Goal: Browse casually: Explore the website without a specific task or goal

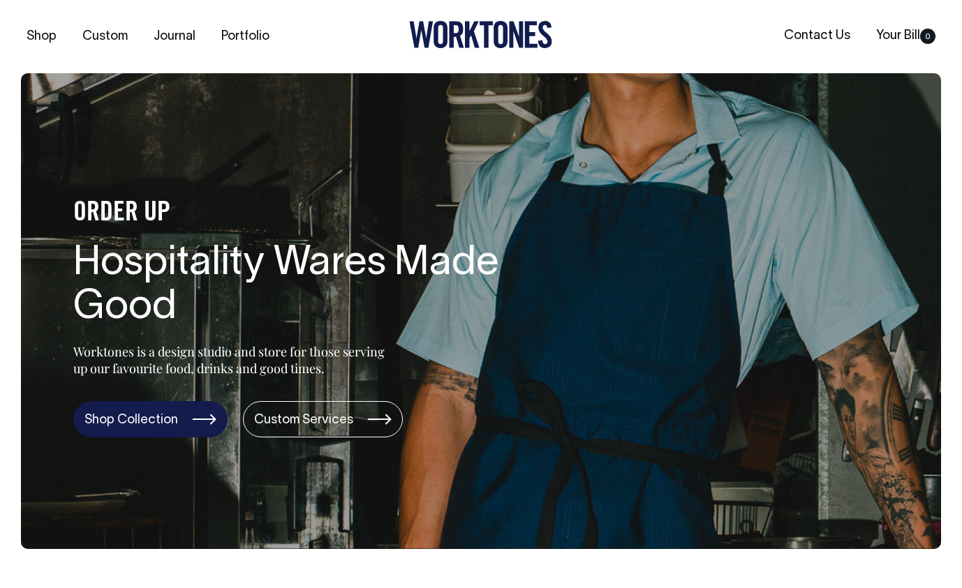
click at [164, 417] on link "Shop Collection" at bounding box center [150, 419] width 154 height 36
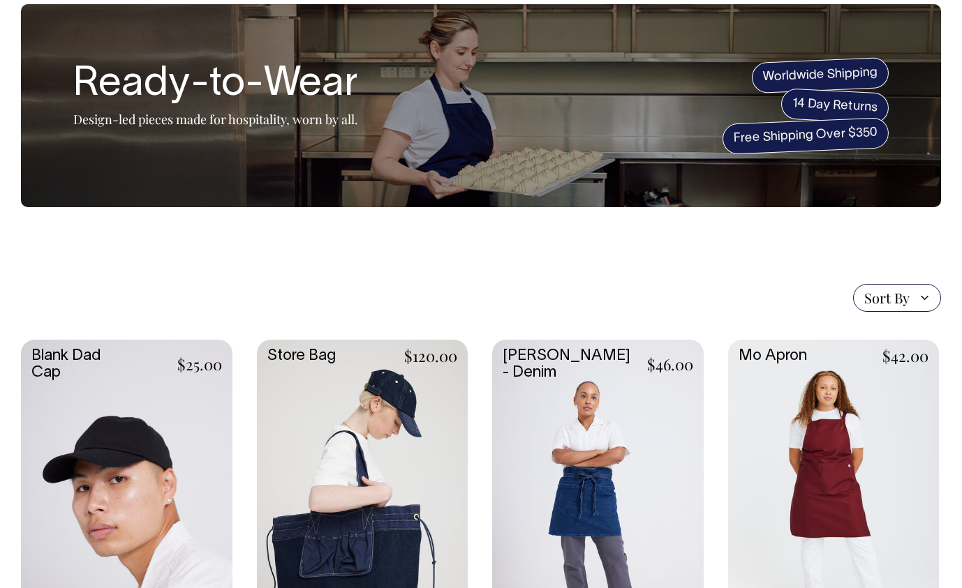
scroll to position [70, 0]
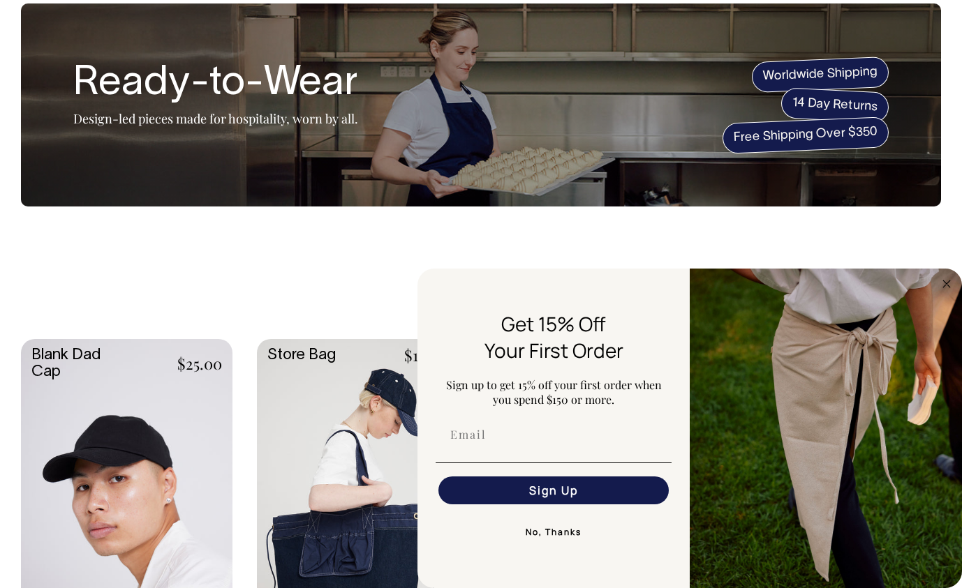
click at [554, 529] on button "No, Thanks" at bounding box center [553, 532] width 236 height 28
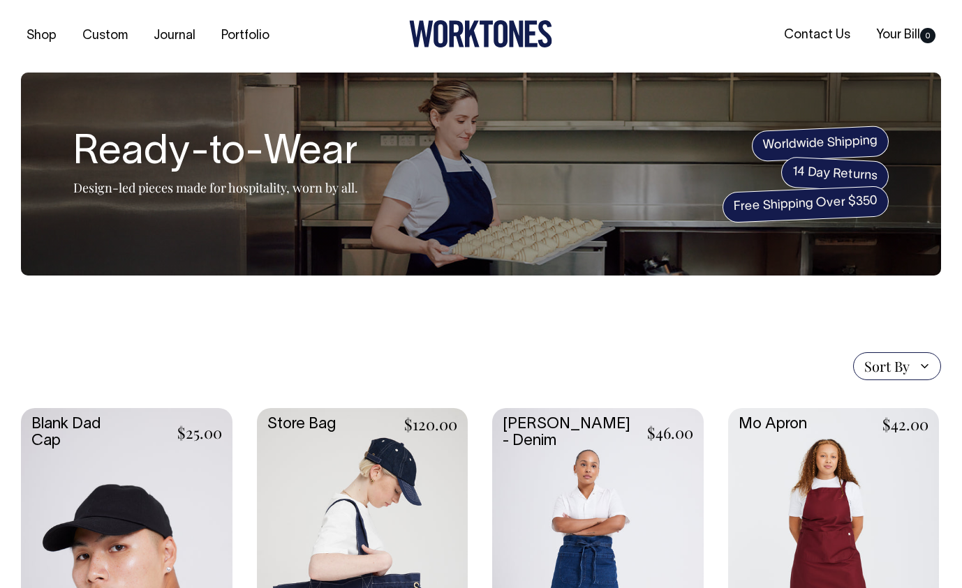
scroll to position [0, 0]
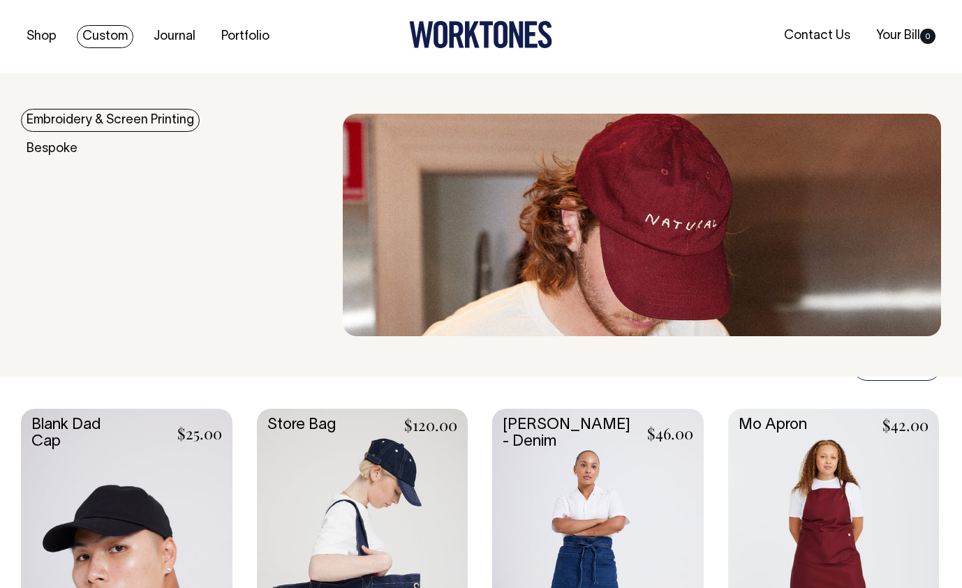
click at [101, 40] on link "Custom" at bounding box center [105, 36] width 57 height 23
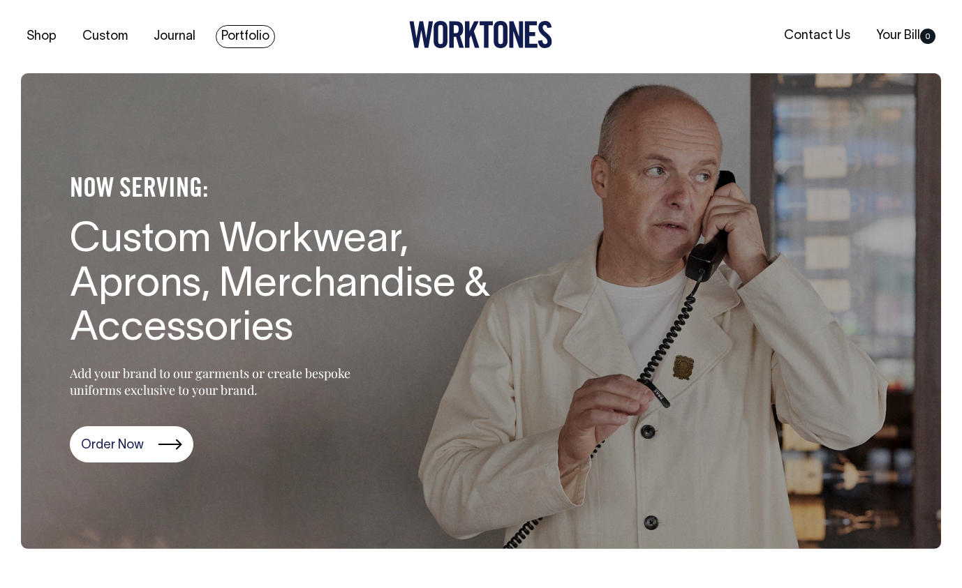
click at [256, 36] on link "Portfolio" at bounding box center [245, 36] width 59 height 23
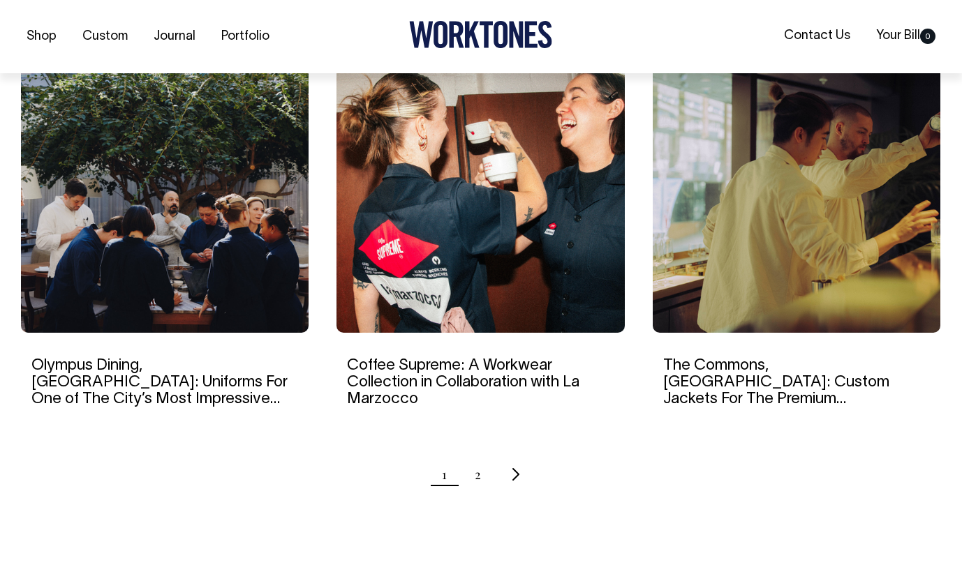
scroll to position [1326, 0]
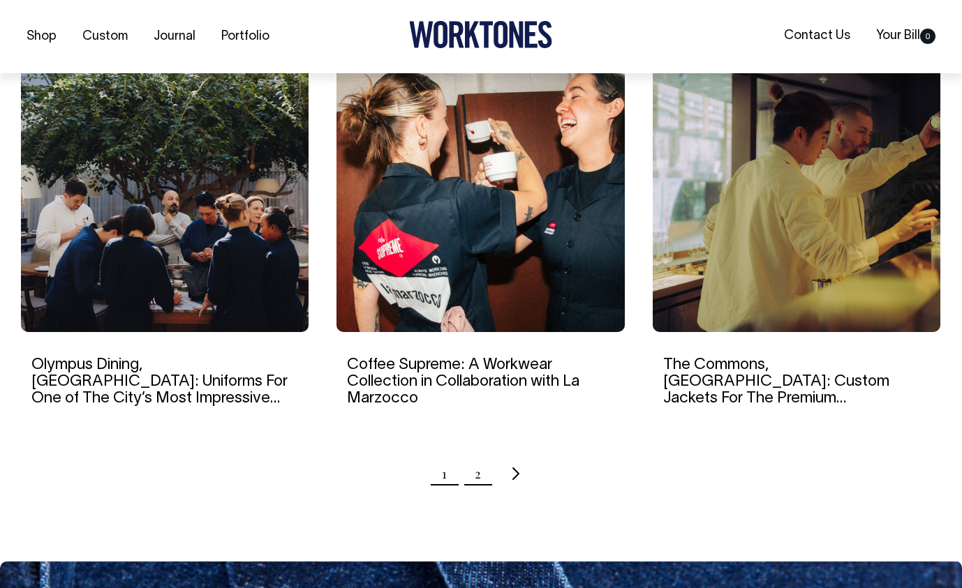
click at [477, 479] on link "2" at bounding box center [478, 473] width 6 height 35
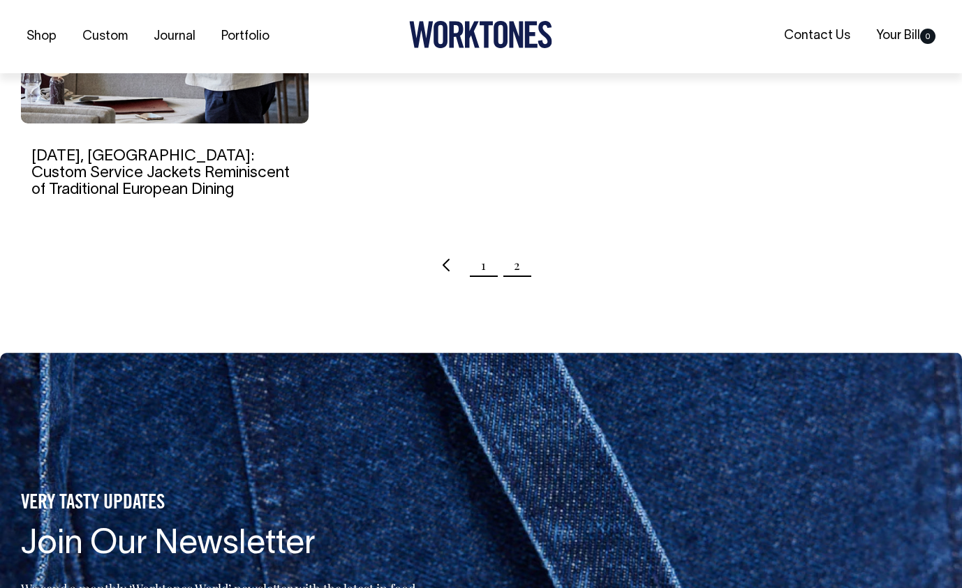
scroll to position [1535, 0]
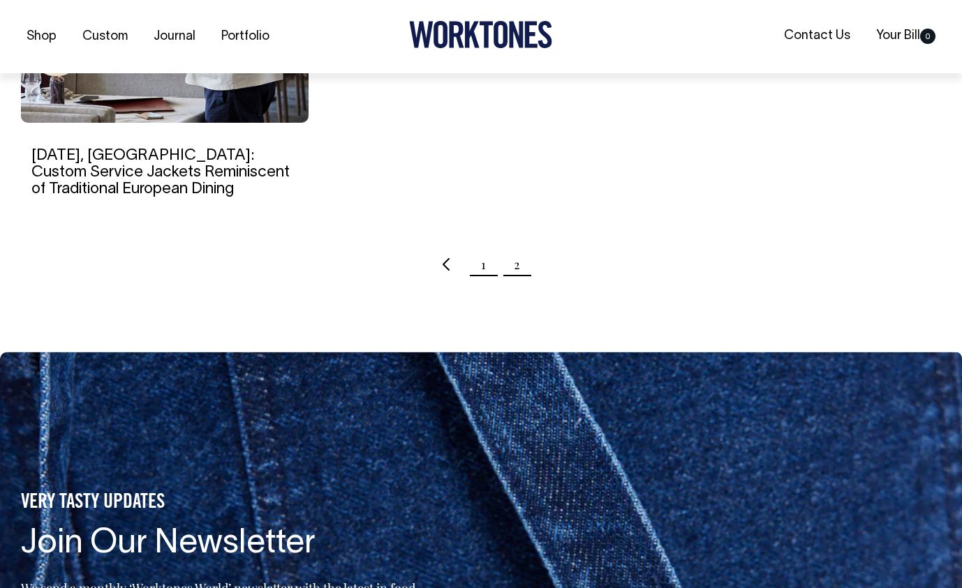
click at [482, 270] on link "1" at bounding box center [483, 264] width 5 height 35
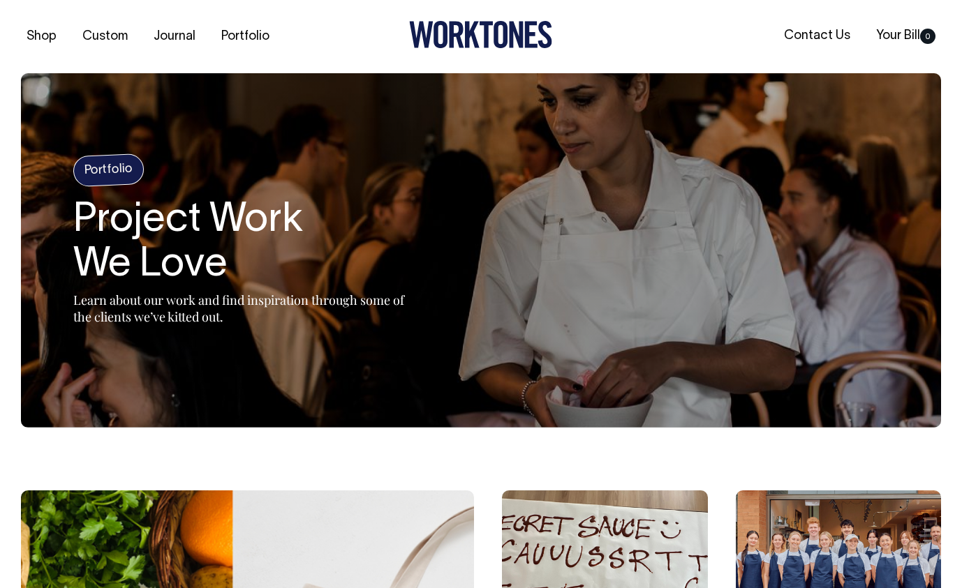
click at [714, 320] on section "Portfolio Project Work We Love Learn about our work and find inspiration throug…" at bounding box center [481, 250] width 920 height 354
click at [114, 170] on h4 "Portfolio" at bounding box center [109, 170] width 72 height 33
click at [98, 173] on h4 "Portfolio" at bounding box center [109, 170] width 72 height 33
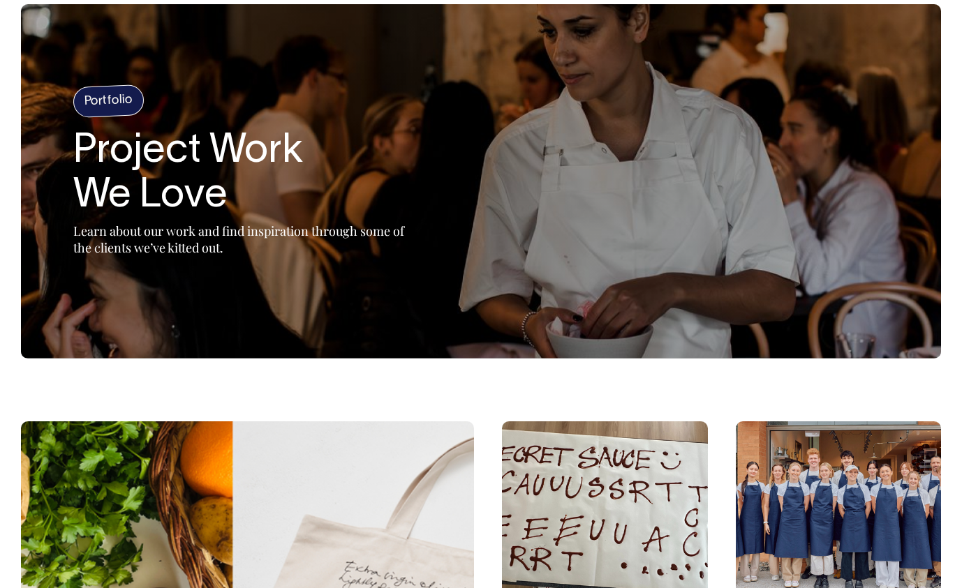
scroll to position [70, 0]
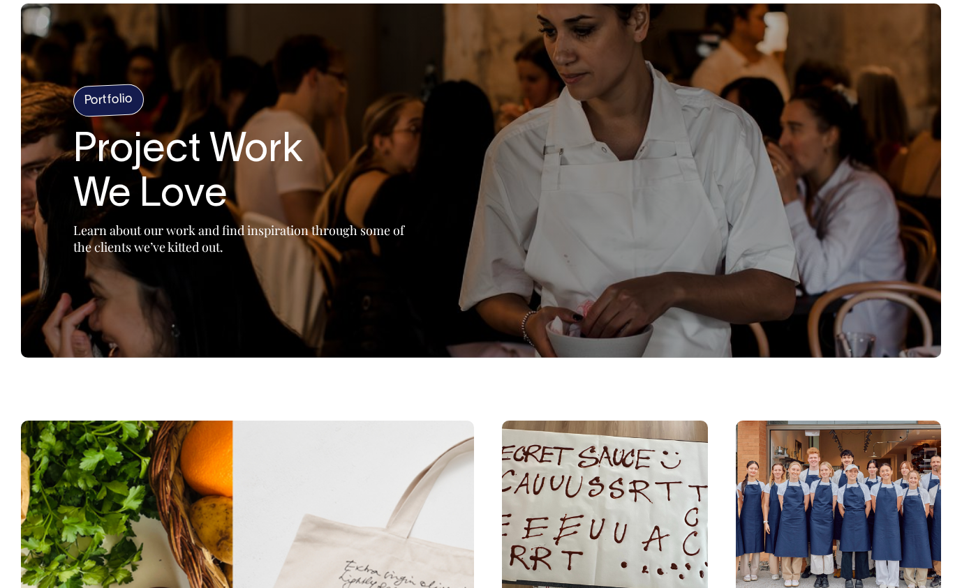
click at [103, 110] on h4 "Portfolio" at bounding box center [109, 100] width 72 height 33
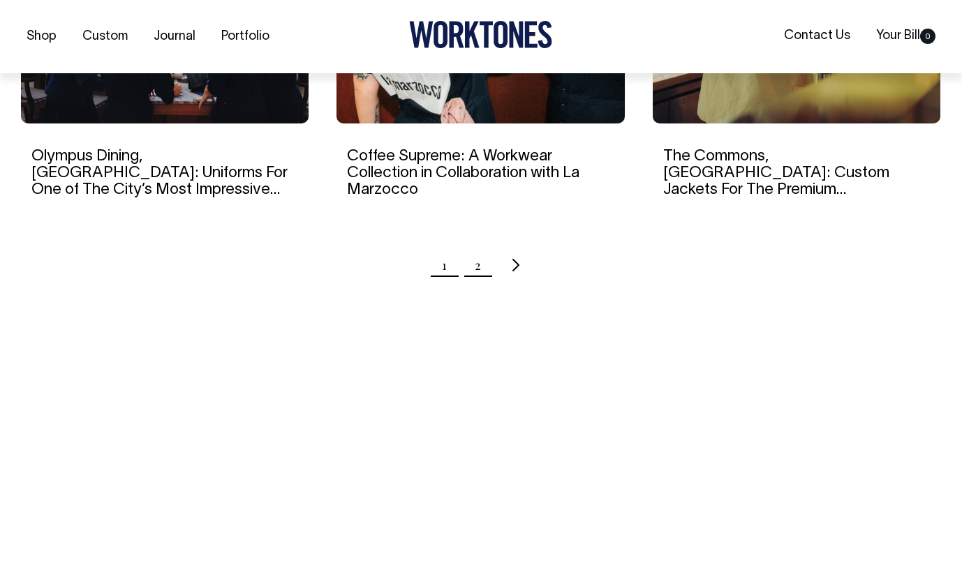
scroll to position [1535, 0]
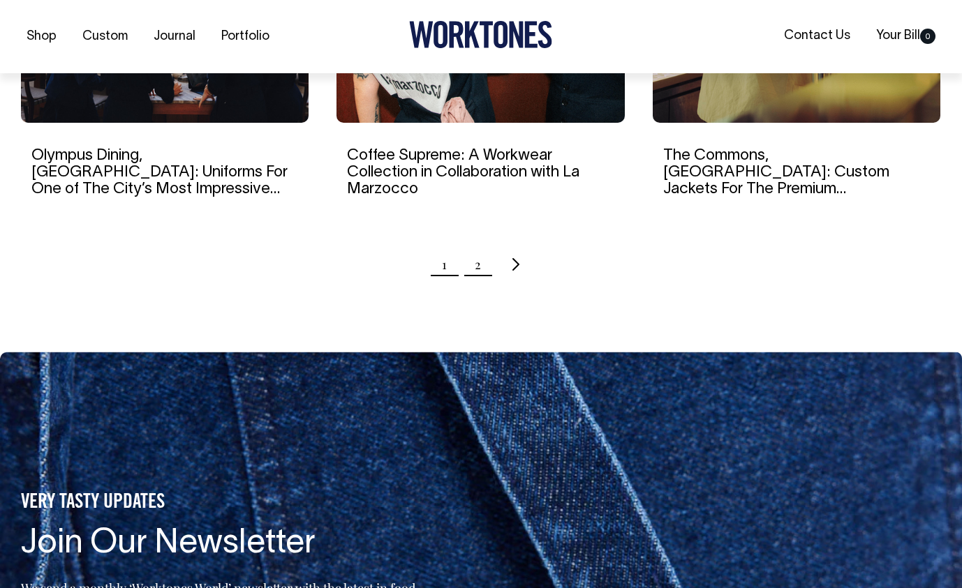
click at [479, 274] on link "2" at bounding box center [478, 264] width 6 height 35
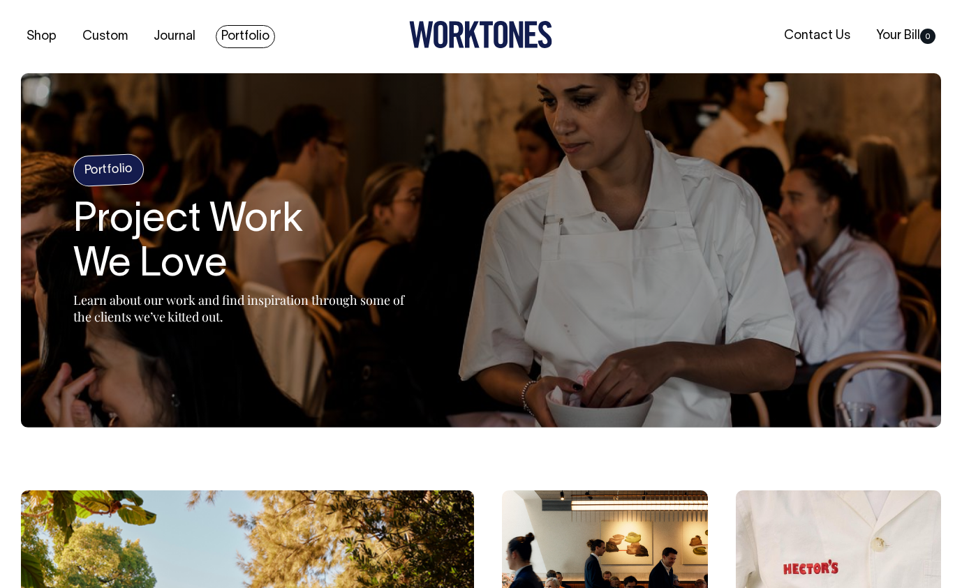
click at [243, 38] on link "Portfolio" at bounding box center [245, 36] width 59 height 23
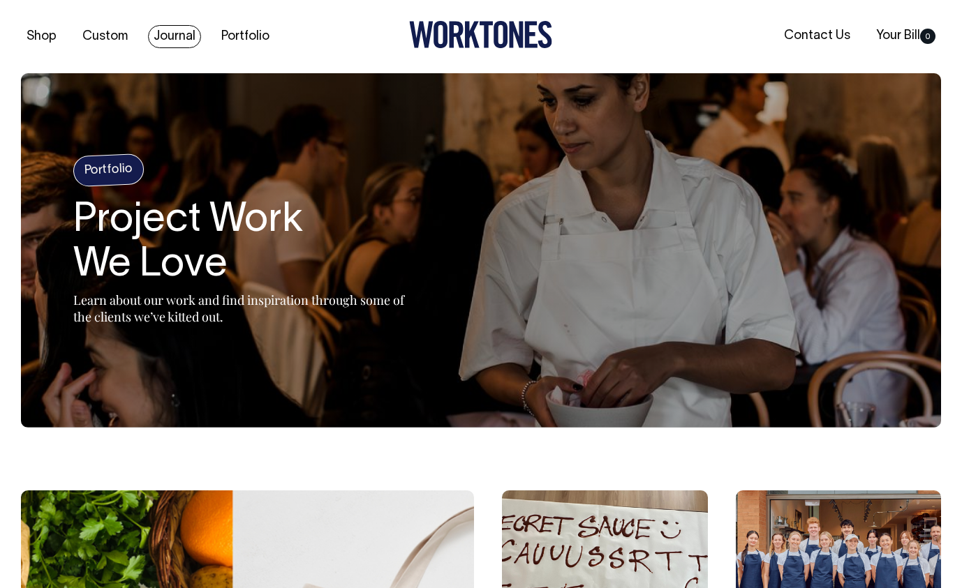
click at [186, 38] on link "Journal" at bounding box center [174, 36] width 53 height 23
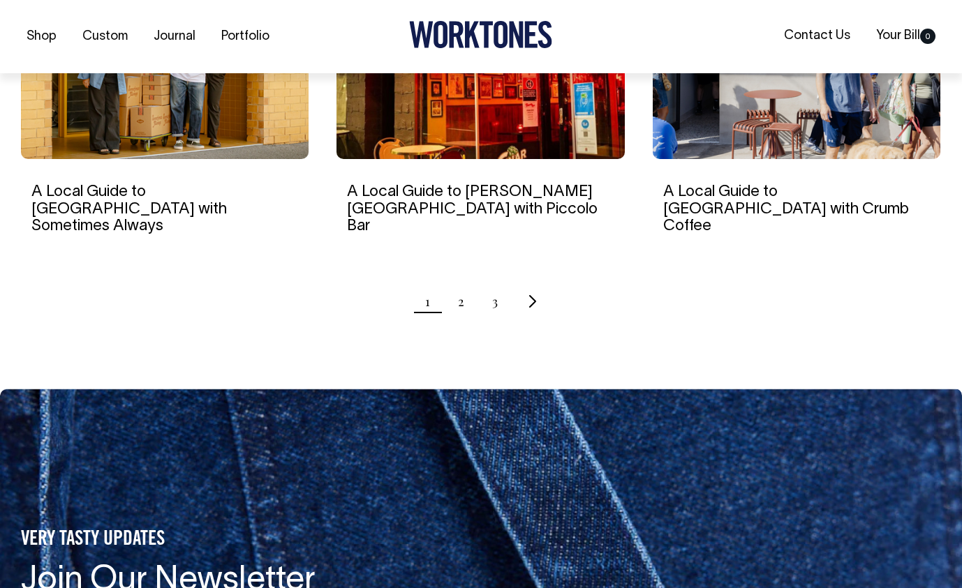
scroll to position [1465, 0]
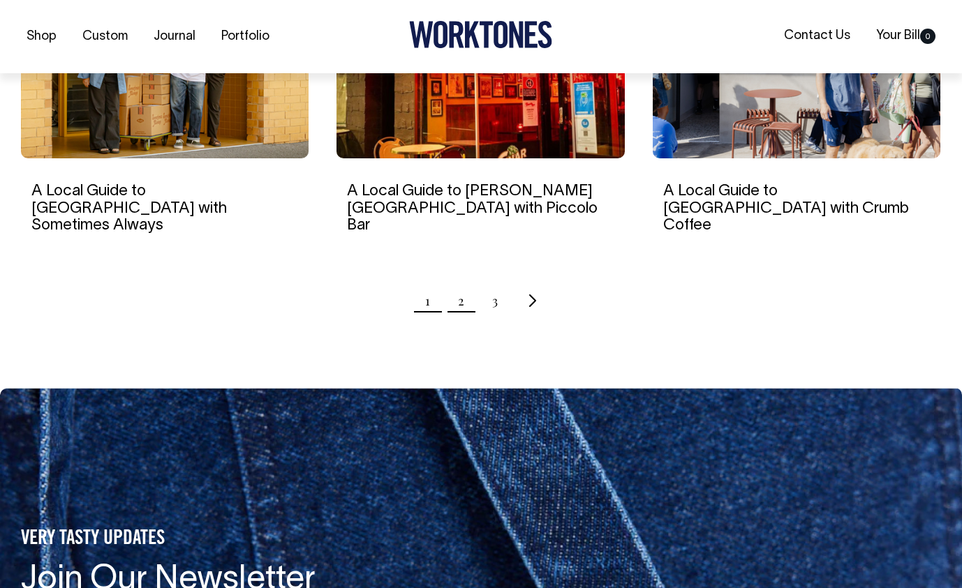
click at [458, 285] on link "2" at bounding box center [461, 300] width 6 height 35
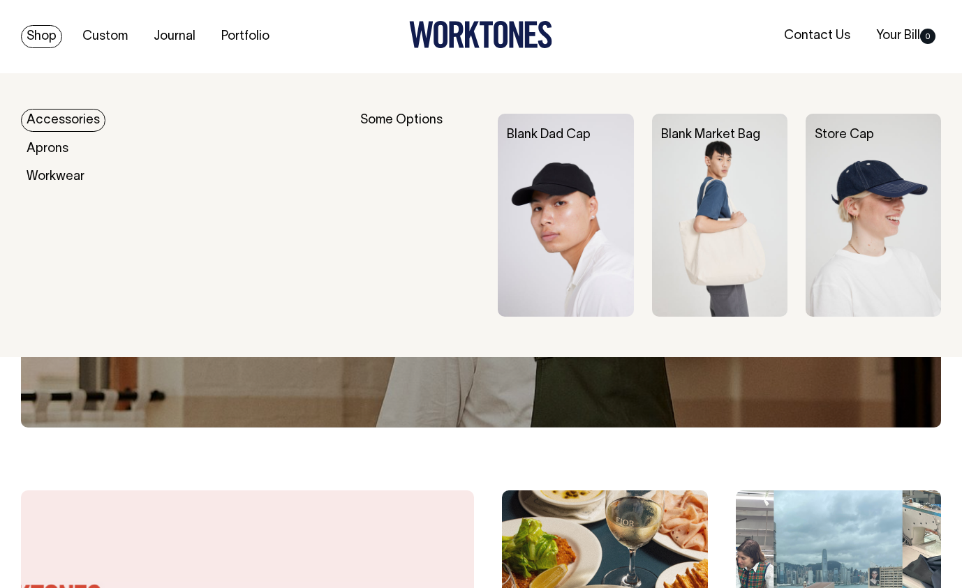
click at [50, 35] on link "Shop" at bounding box center [41, 36] width 41 height 23
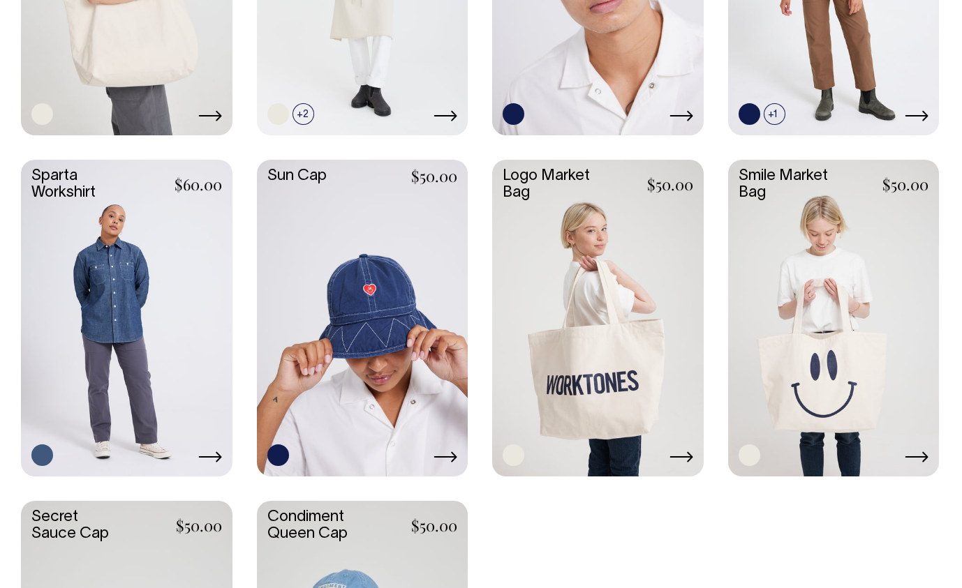
scroll to position [1954, 0]
click at [163, 278] on link at bounding box center [126, 317] width 211 height 314
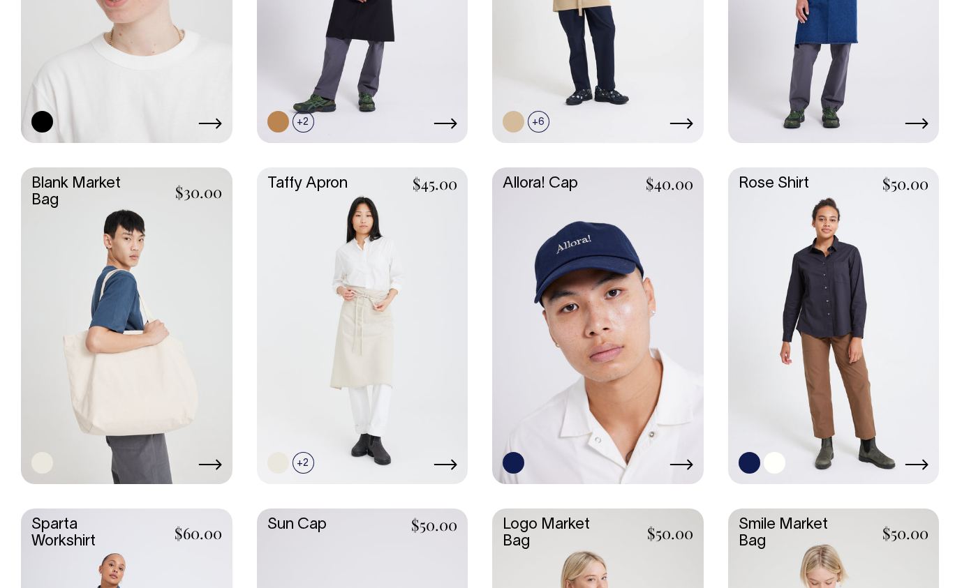
scroll to position [1605, 0]
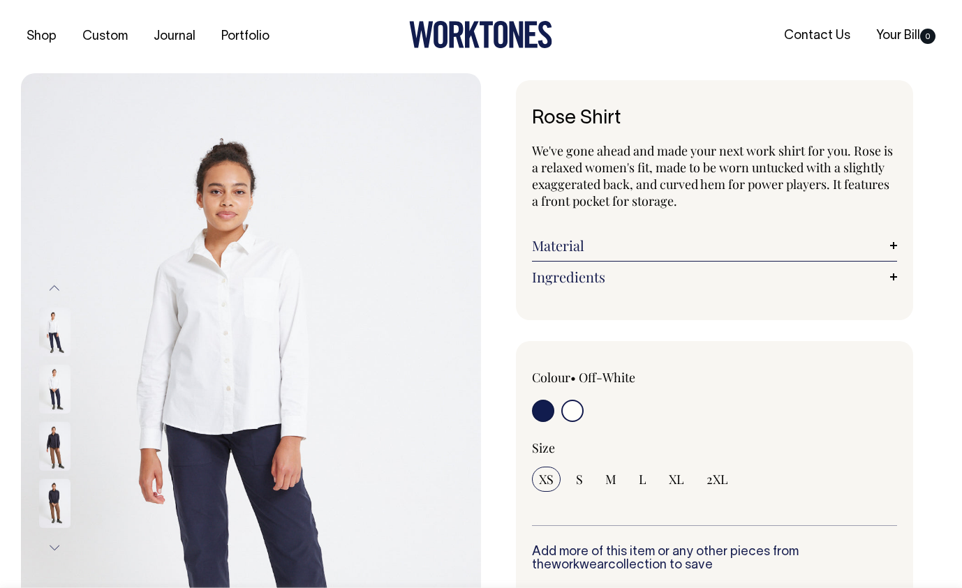
select select "Off-White"
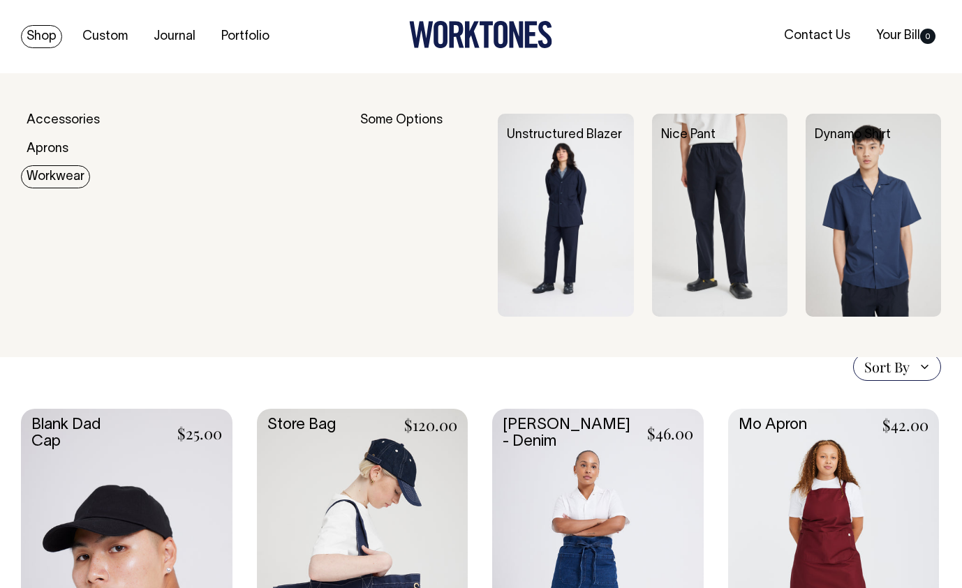
click at [62, 174] on link "Workwear" at bounding box center [55, 176] width 69 height 23
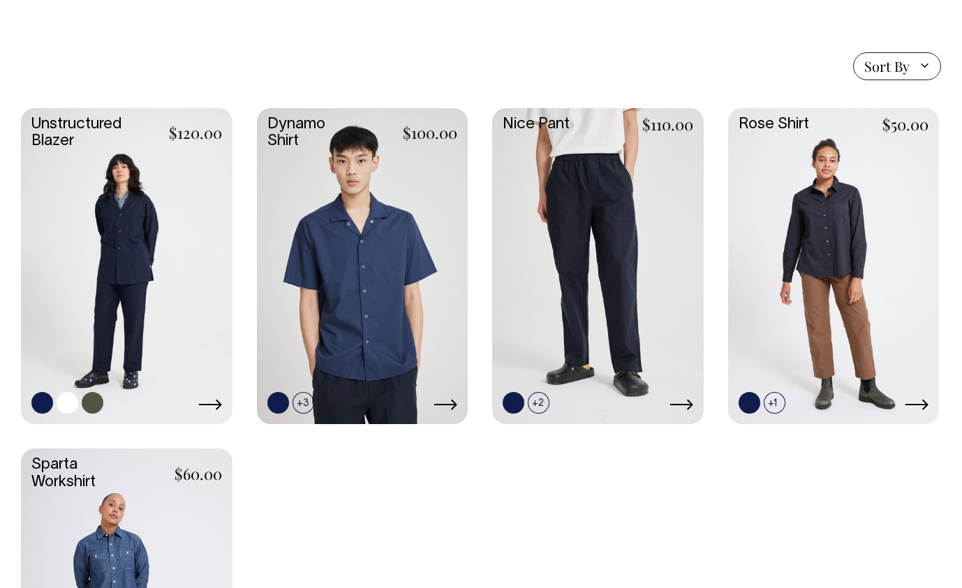
scroll to position [349, 0]
click at [149, 315] on link at bounding box center [126, 266] width 211 height 314
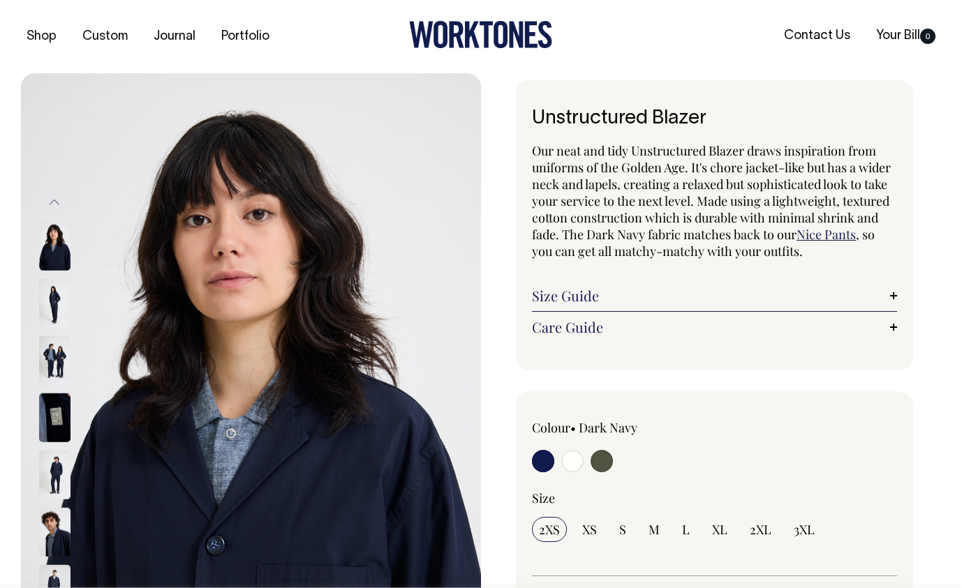
click at [601, 464] on input "radio" at bounding box center [601, 461] width 22 height 22
radio input "true"
select select "Olive"
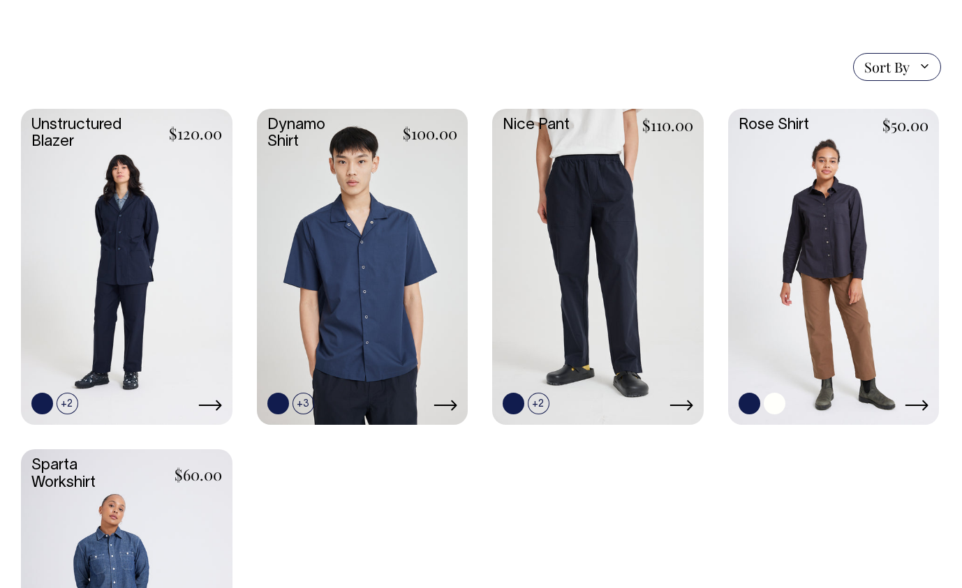
click at [773, 409] on link at bounding box center [774, 404] width 22 height 22
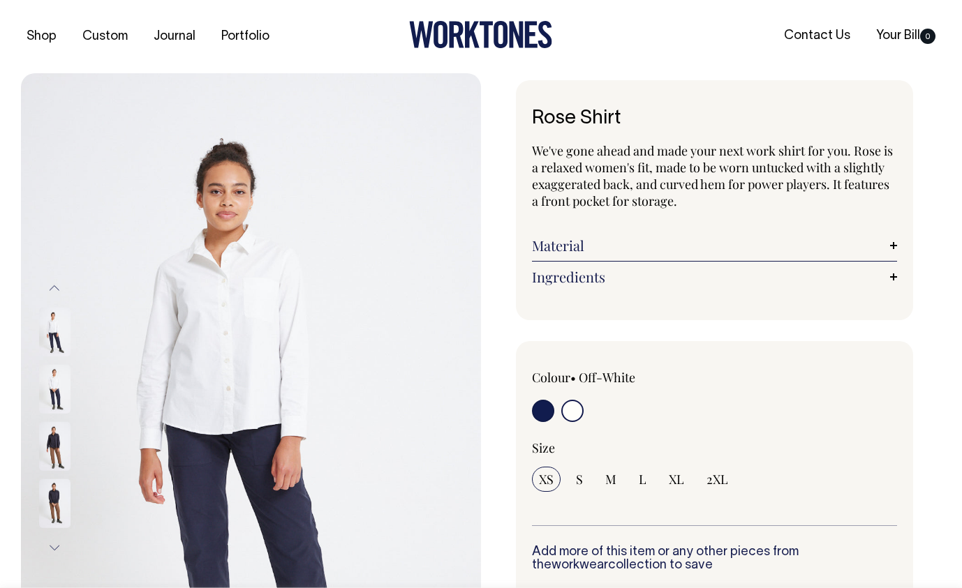
select select "Off-White"
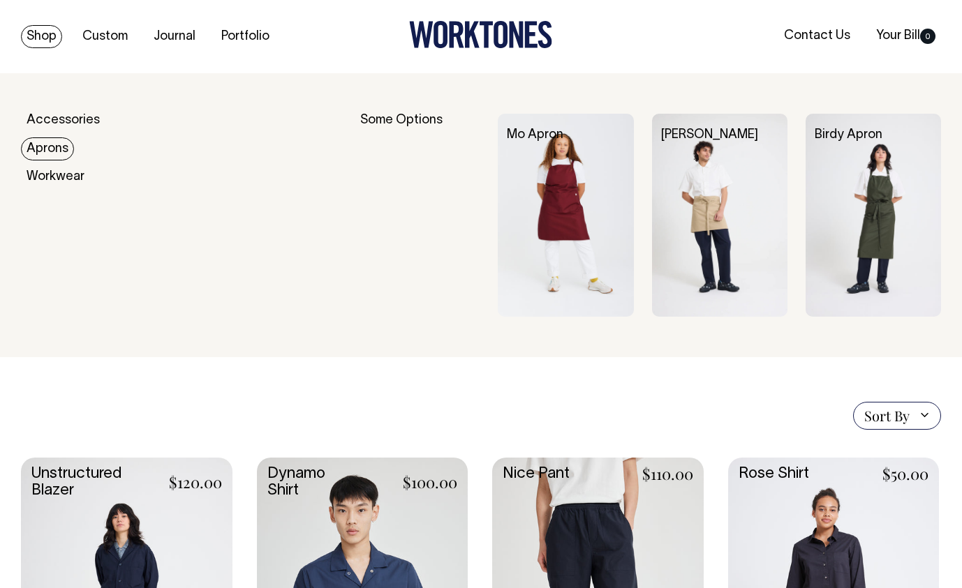
click at [372, 122] on div "Some Options" at bounding box center [419, 215] width 119 height 203
drag, startPoint x: 417, startPoint y: 117, endPoint x: 322, endPoint y: 133, distance: 96.4
click at [417, 117] on div "Some Options" at bounding box center [419, 215] width 119 height 203
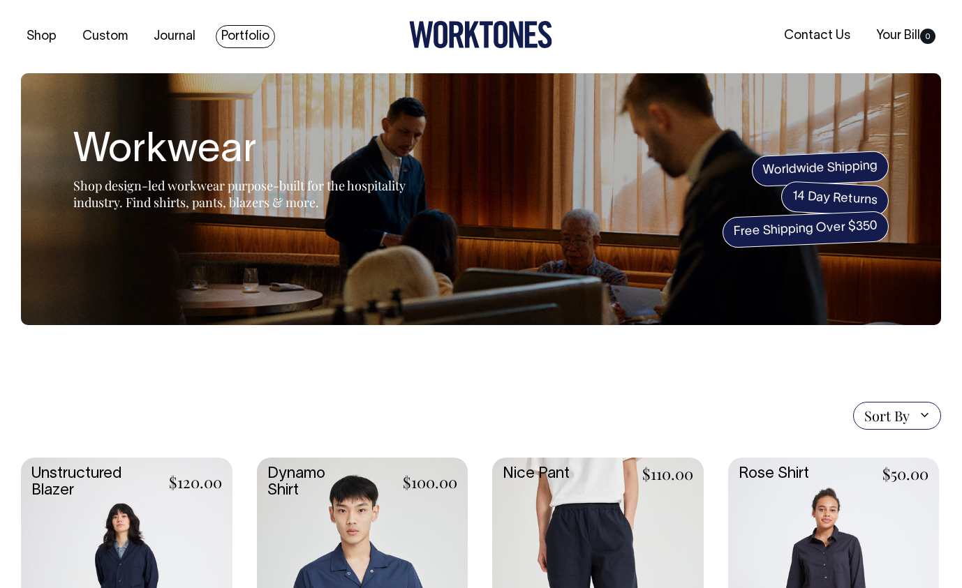
click at [232, 37] on link "Portfolio" at bounding box center [245, 36] width 59 height 23
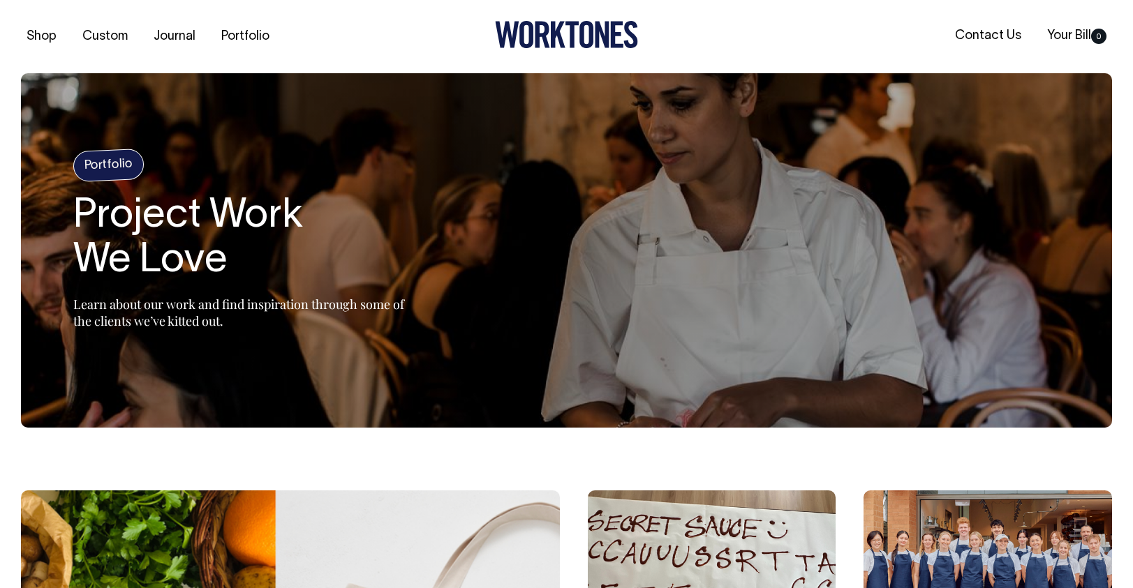
click at [961, 259] on section "Portfolio Project Work We Love Learn about our work and find inspiration throug…" at bounding box center [566, 250] width 1091 height 354
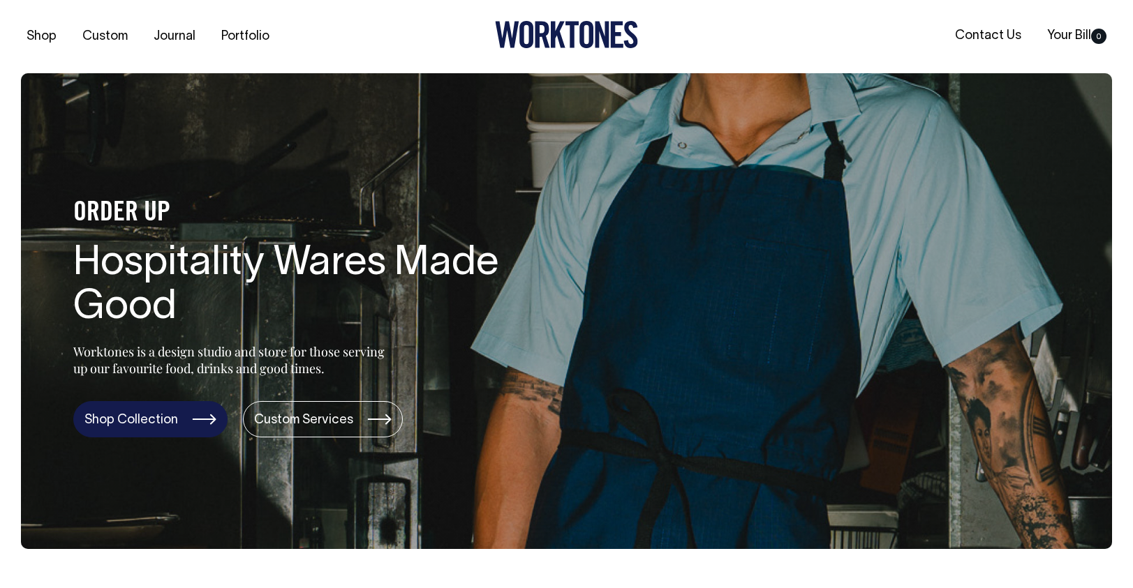
click at [179, 417] on link "Shop Collection" at bounding box center [150, 419] width 154 height 36
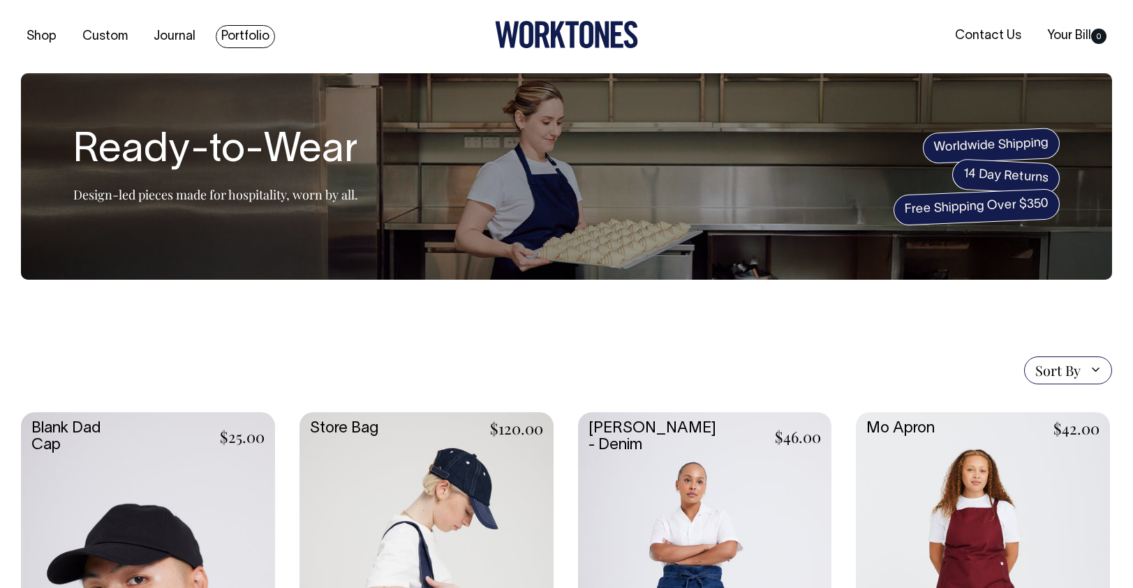
click at [232, 38] on link "Portfolio" at bounding box center [245, 36] width 59 height 23
